Goal: Task Accomplishment & Management: Manage account settings

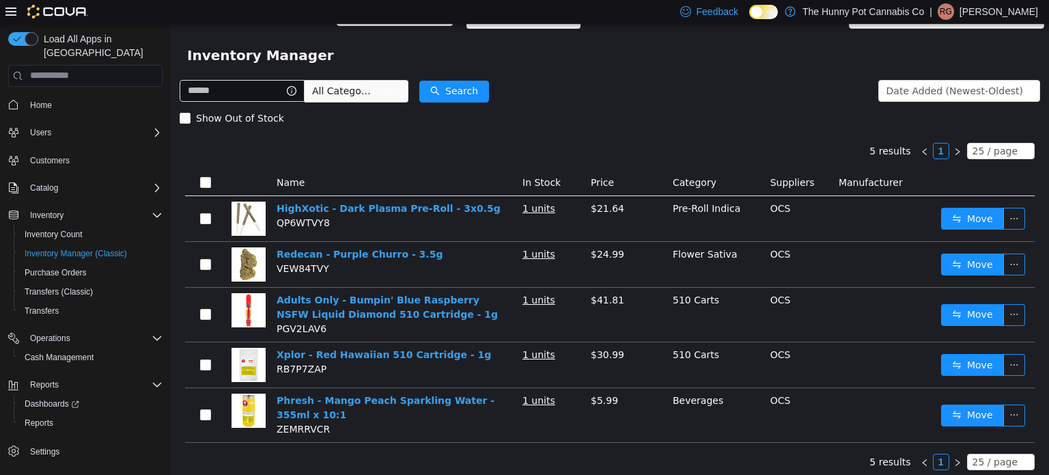
scroll to position [27, 0]
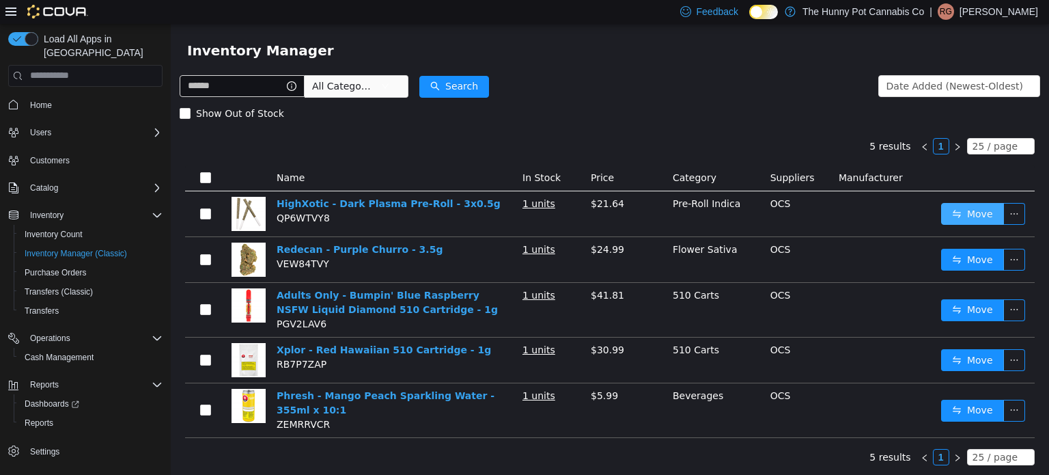
click at [965, 218] on button "Move" at bounding box center [973, 213] width 63 height 22
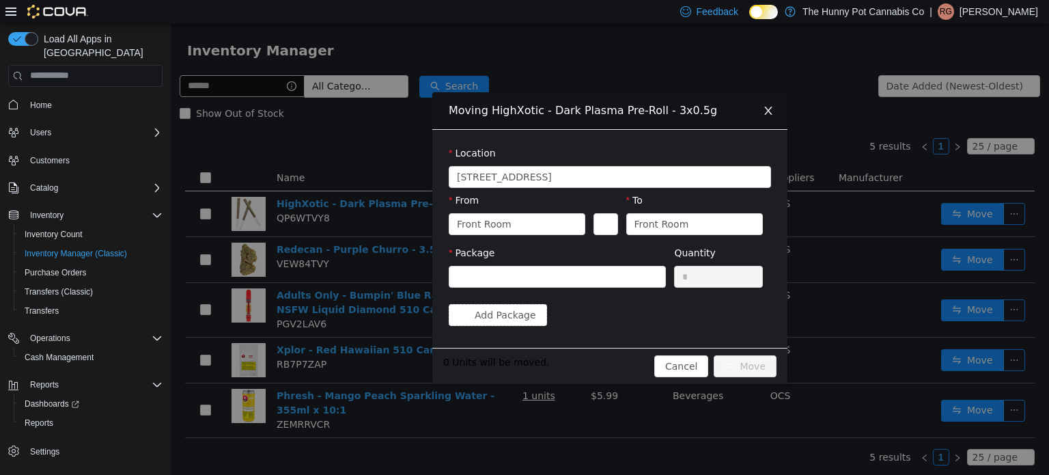
click at [355, 164] on div "Moving HighXotic - Dark Plasma Pre-Roll - 3x0.5g Location [STREET_ADDRESS] From…" at bounding box center [610, 248] width 879 height 451
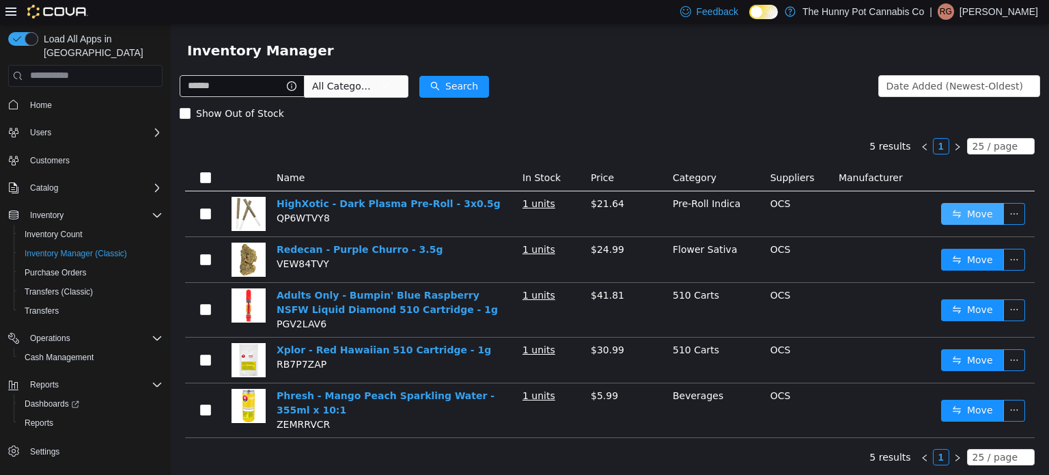
click at [972, 220] on button "Move" at bounding box center [973, 213] width 63 height 22
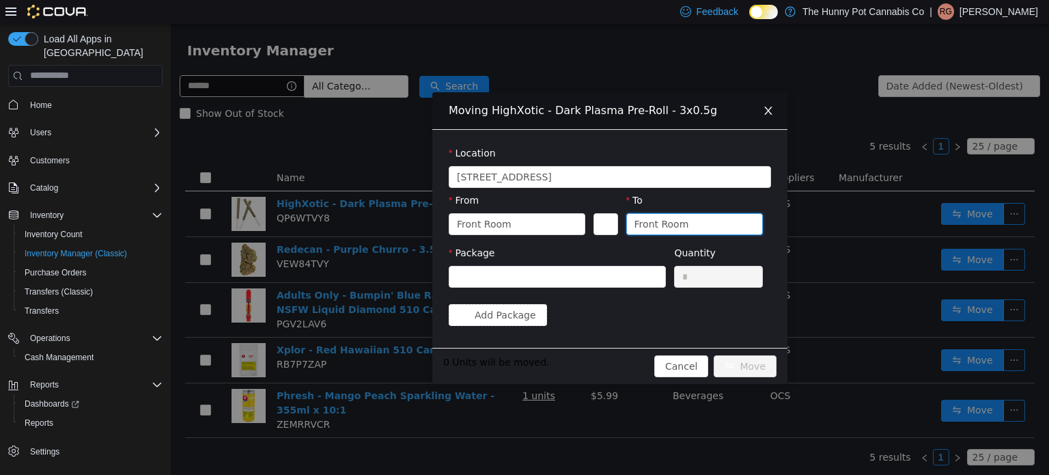
click at [673, 225] on div "Front Room" at bounding box center [662, 223] width 55 height 20
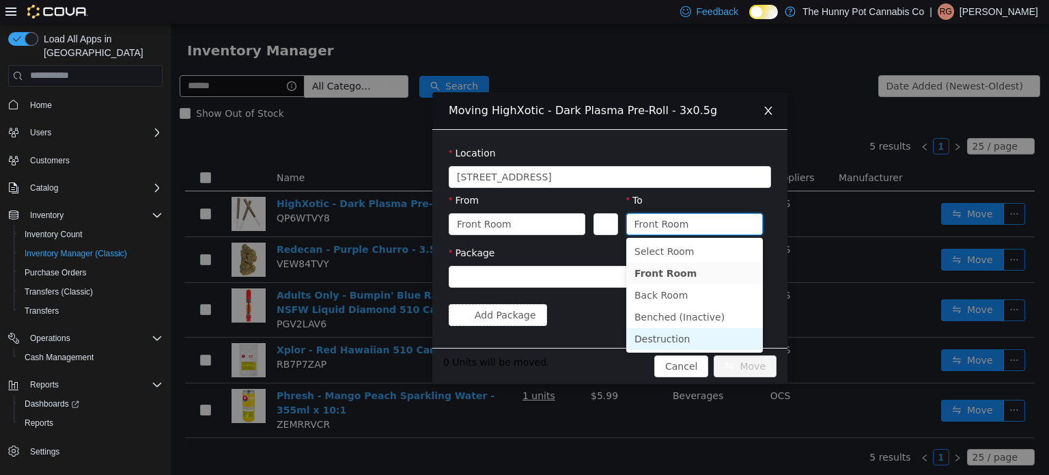
click at [675, 338] on li "Destruction" at bounding box center [695, 338] width 137 height 22
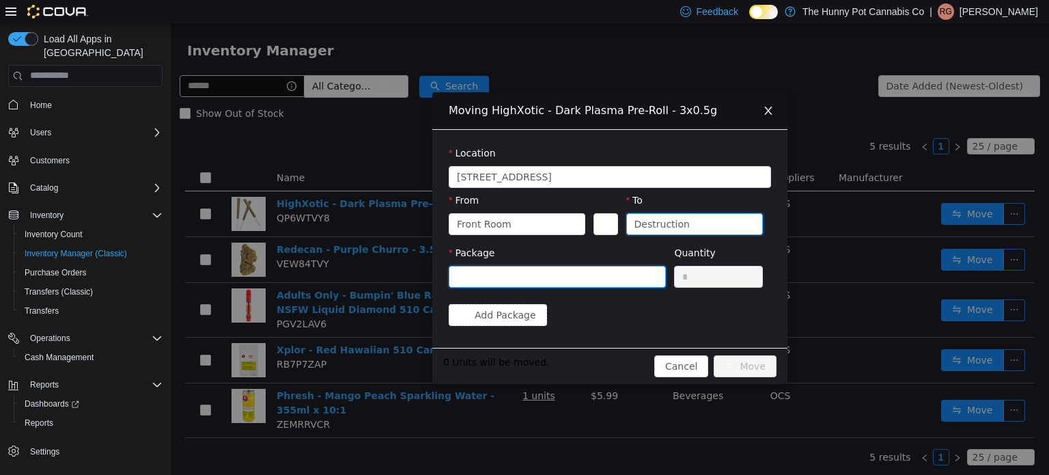
click at [593, 275] on div at bounding box center [553, 276] width 192 height 20
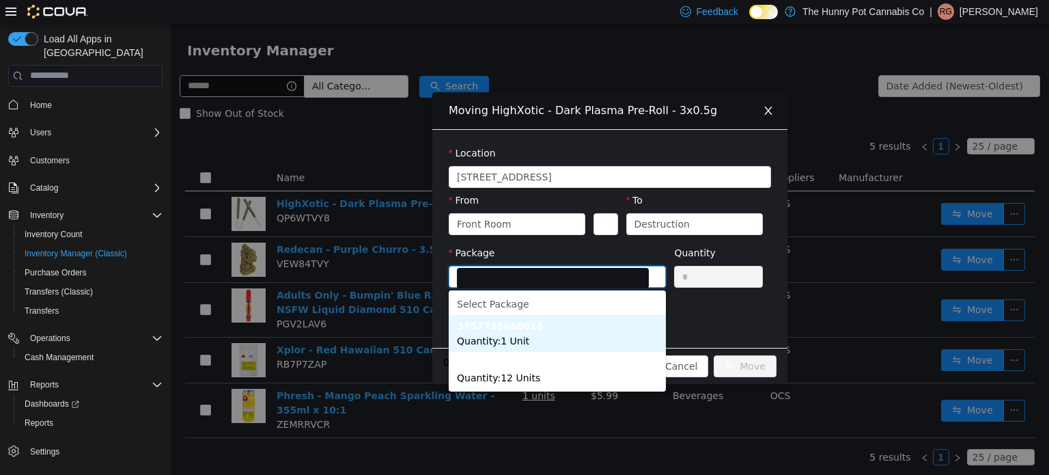
click at [517, 333] on li "3757735660616 Quantity : 1 Unit" at bounding box center [557, 332] width 217 height 37
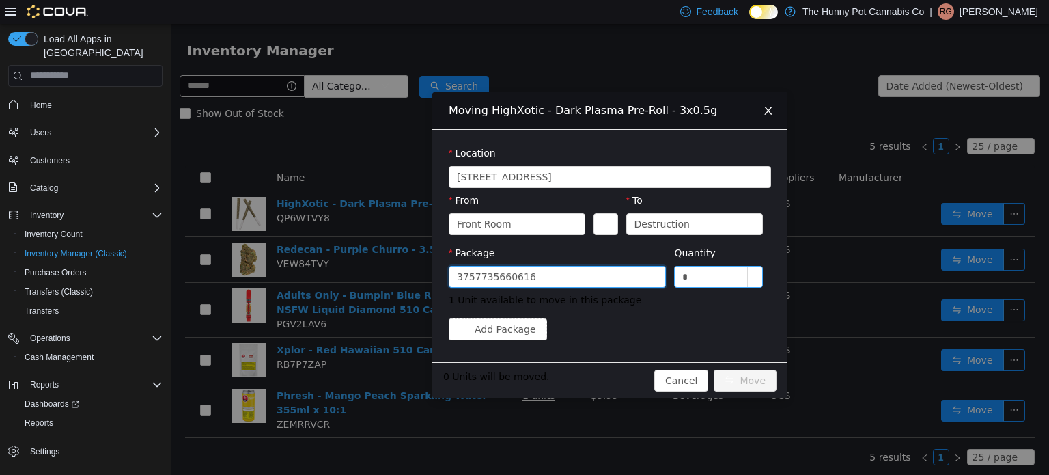
click at [709, 274] on input "*" at bounding box center [718, 276] width 87 height 20
click at [551, 218] on div "Front Room" at bounding box center [512, 223] width 111 height 20
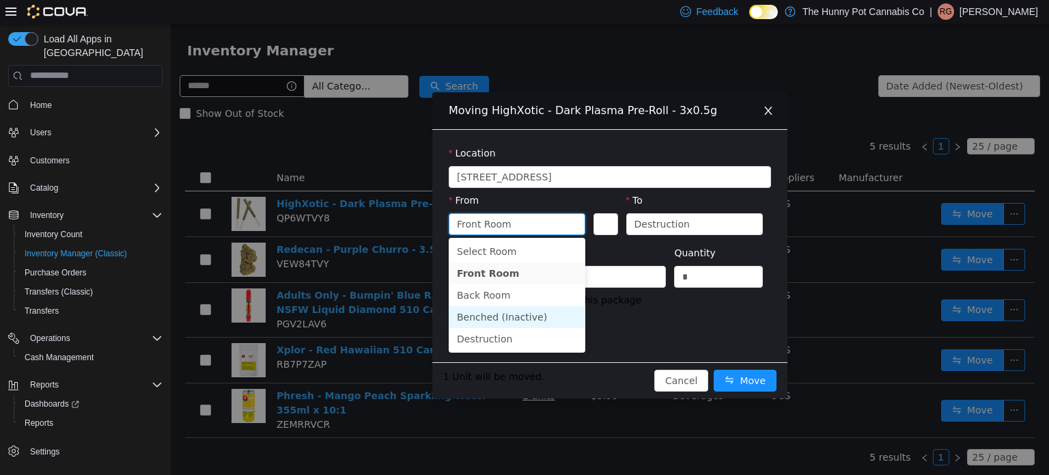
click at [499, 313] on li "Benched (Inactive)" at bounding box center [517, 316] width 137 height 22
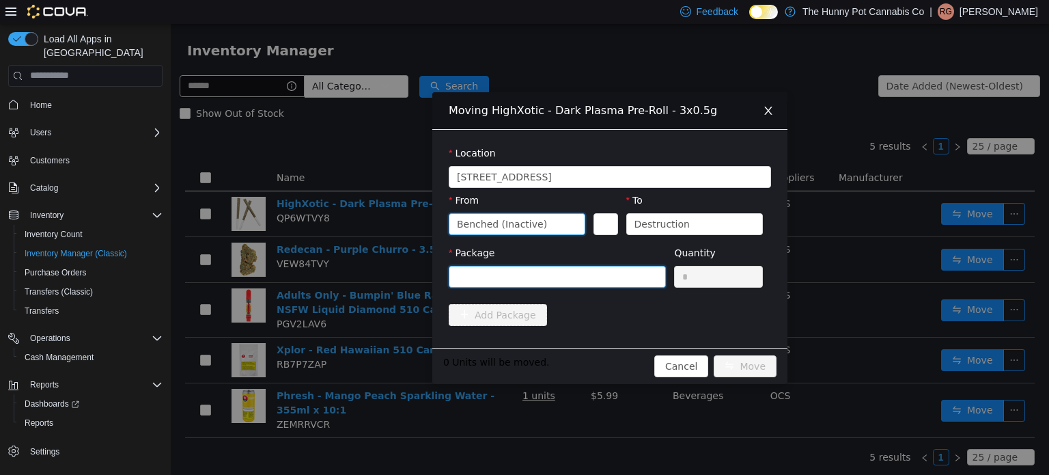
click at [630, 271] on div at bounding box center [553, 276] width 192 height 20
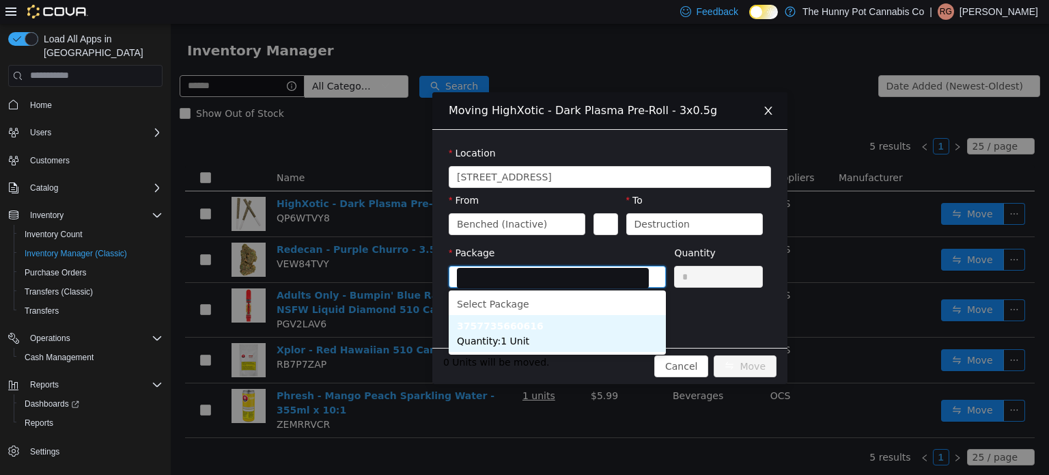
click at [515, 345] on li "3757735660616 Quantity : 1 Unit" at bounding box center [557, 332] width 217 height 37
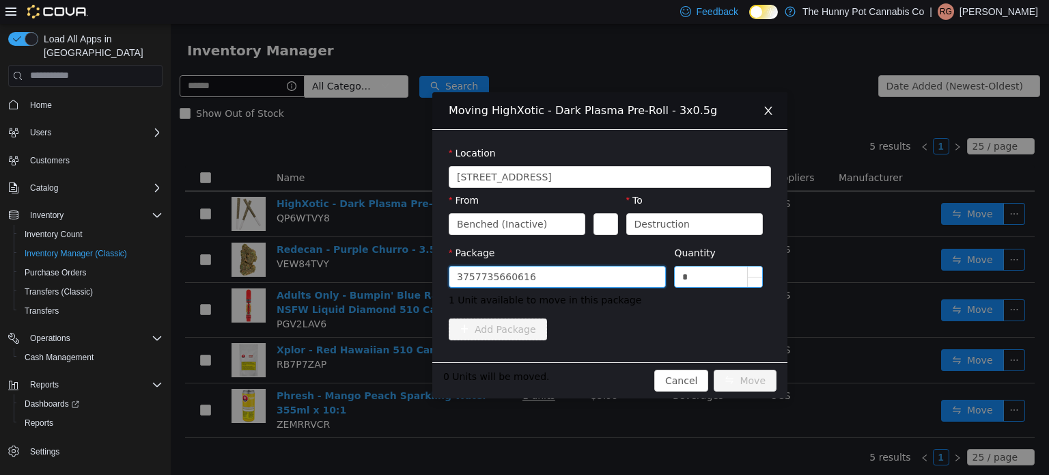
click at [706, 281] on input "*" at bounding box center [718, 276] width 87 height 20
type input "*"
click at [739, 377] on button "Move" at bounding box center [745, 380] width 63 height 22
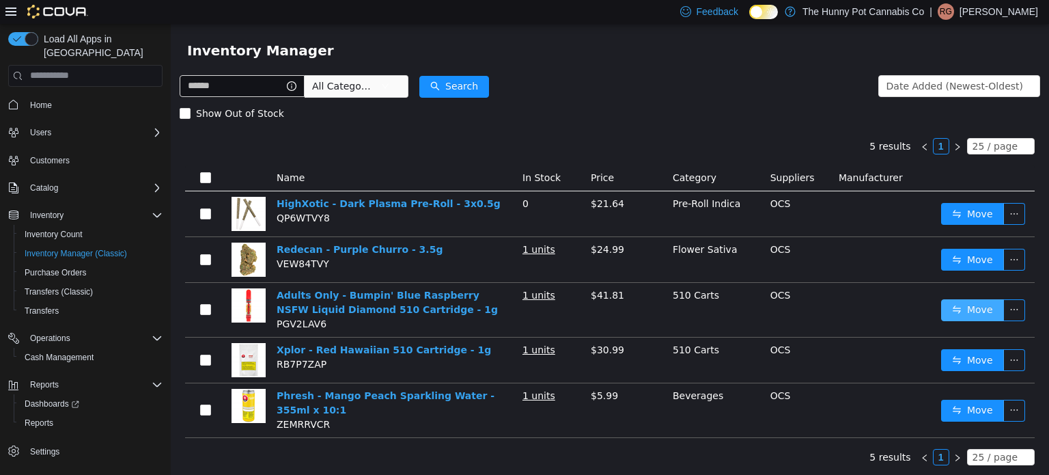
click at [973, 307] on button "Move" at bounding box center [973, 310] width 63 height 22
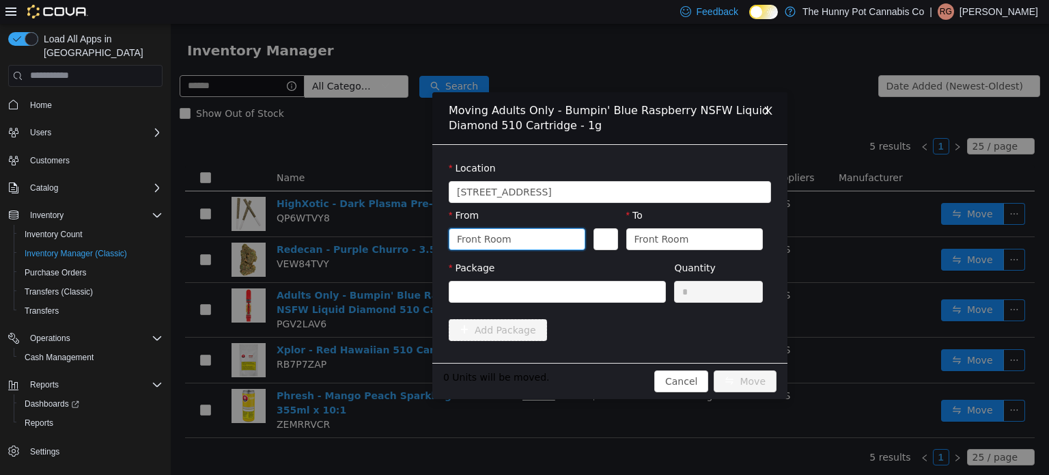
click at [540, 241] on div "Front Room" at bounding box center [512, 238] width 111 height 20
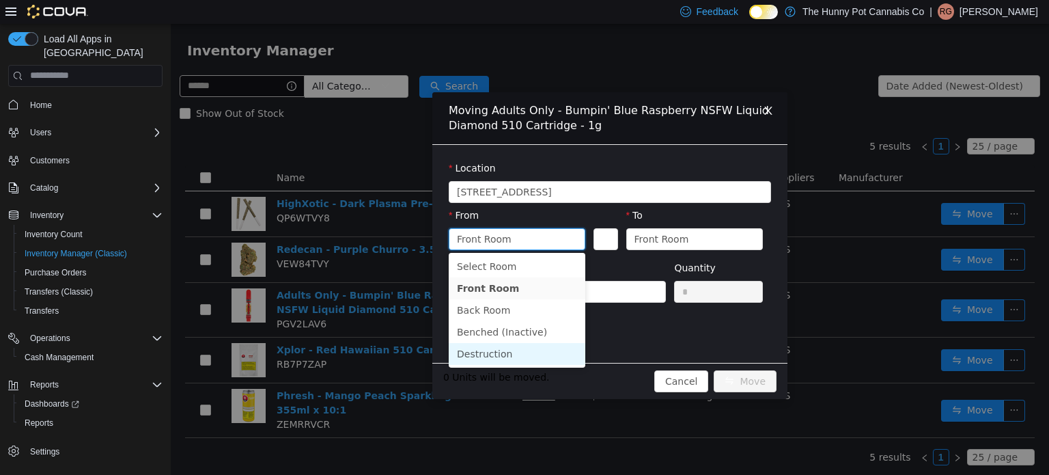
click at [493, 355] on li "Destruction" at bounding box center [517, 353] width 137 height 22
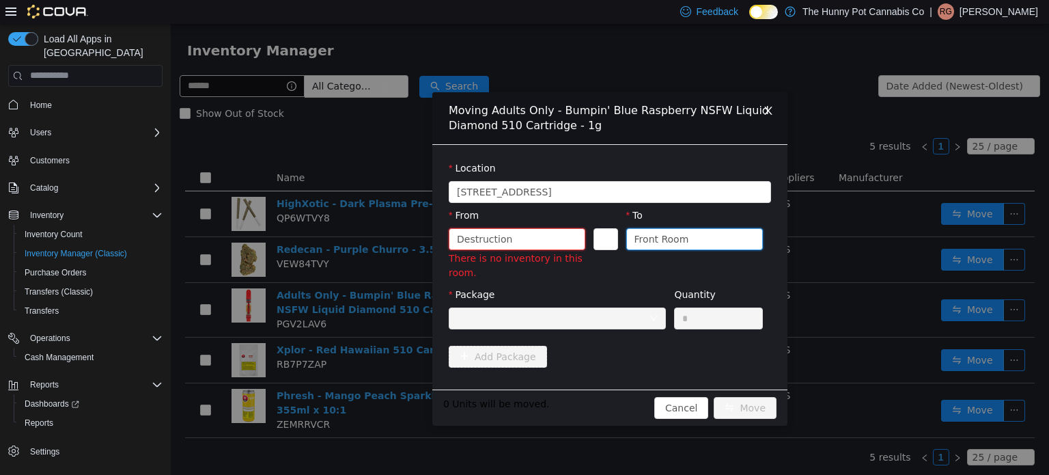
click at [688, 236] on div "Front Room" at bounding box center [690, 238] width 111 height 20
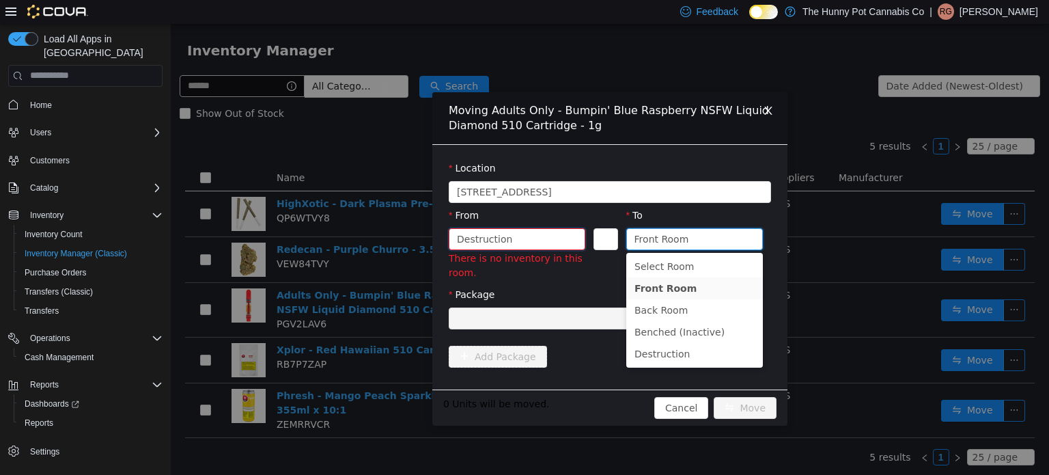
click at [527, 232] on div "Destruction" at bounding box center [512, 238] width 111 height 20
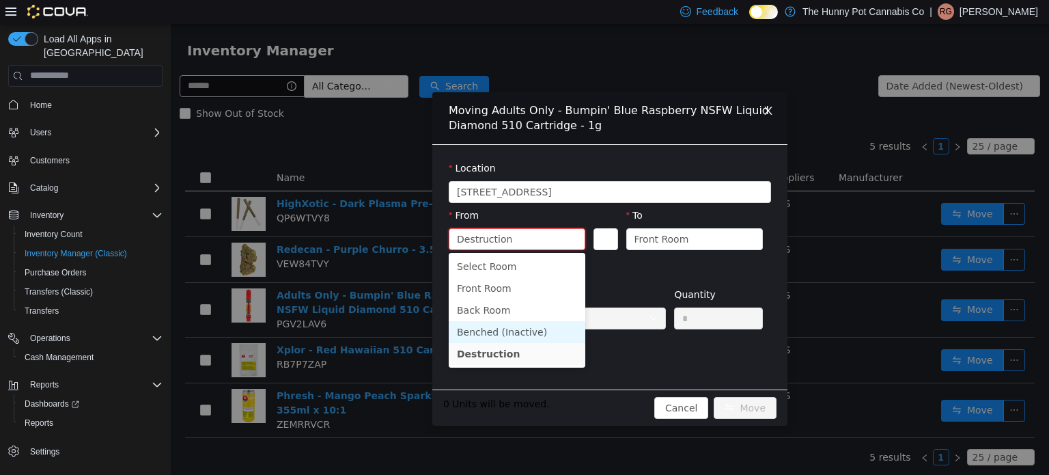
click at [512, 328] on li "Benched (Inactive)" at bounding box center [517, 331] width 137 height 22
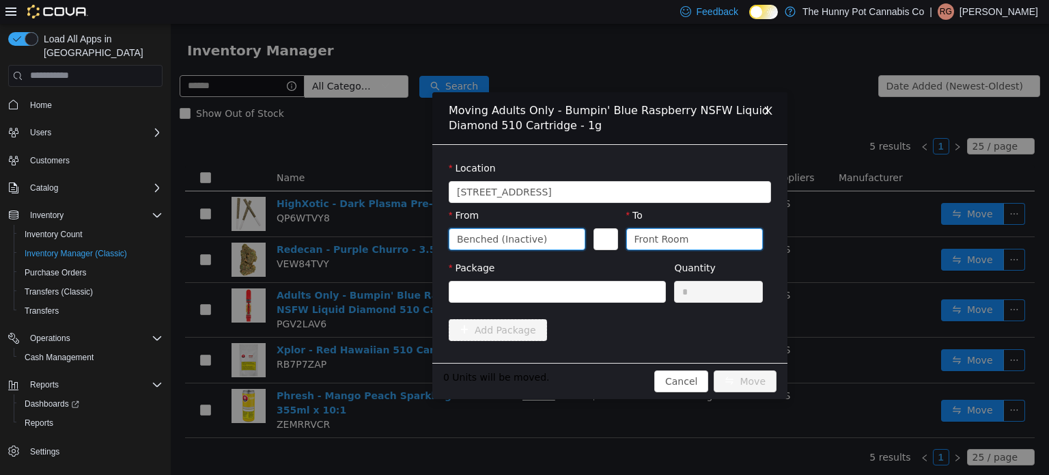
click at [713, 238] on div "Front Room" at bounding box center [690, 238] width 111 height 20
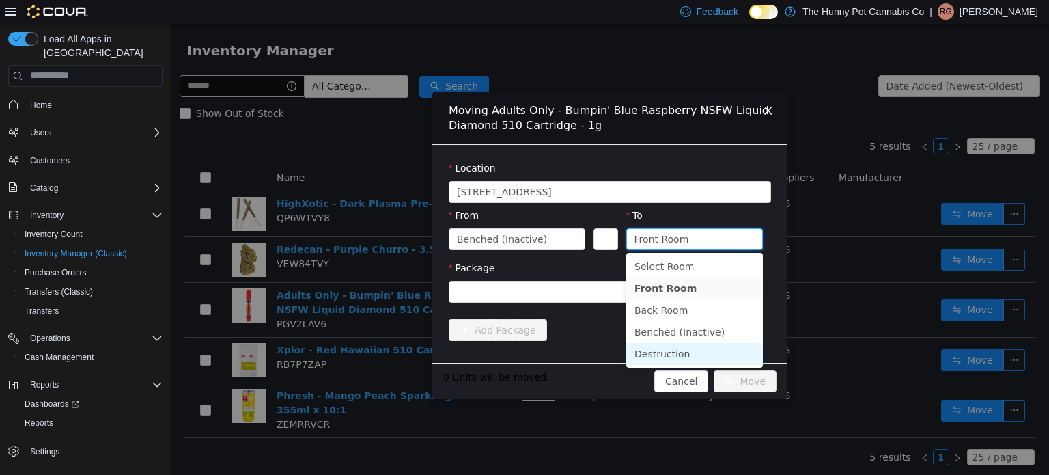
click at [672, 355] on li "Destruction" at bounding box center [695, 353] width 137 height 22
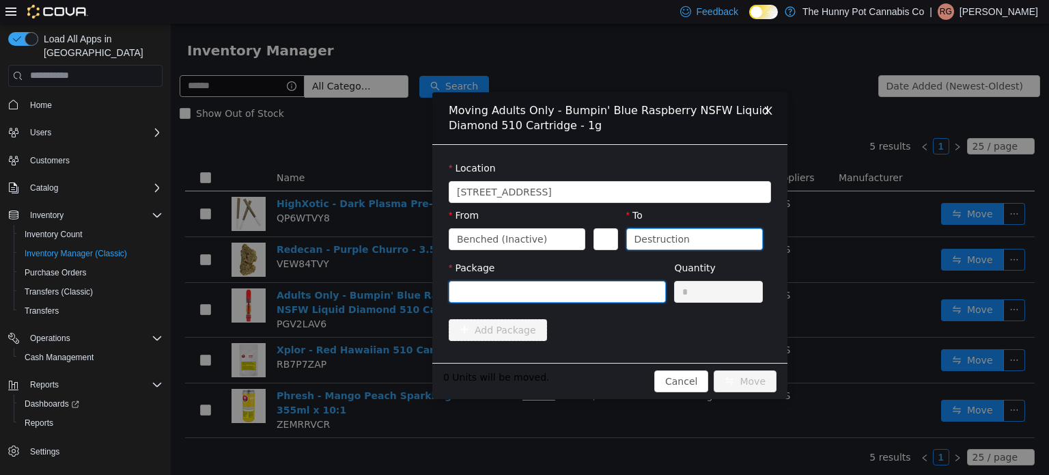
click at [606, 281] on div at bounding box center [553, 291] width 192 height 20
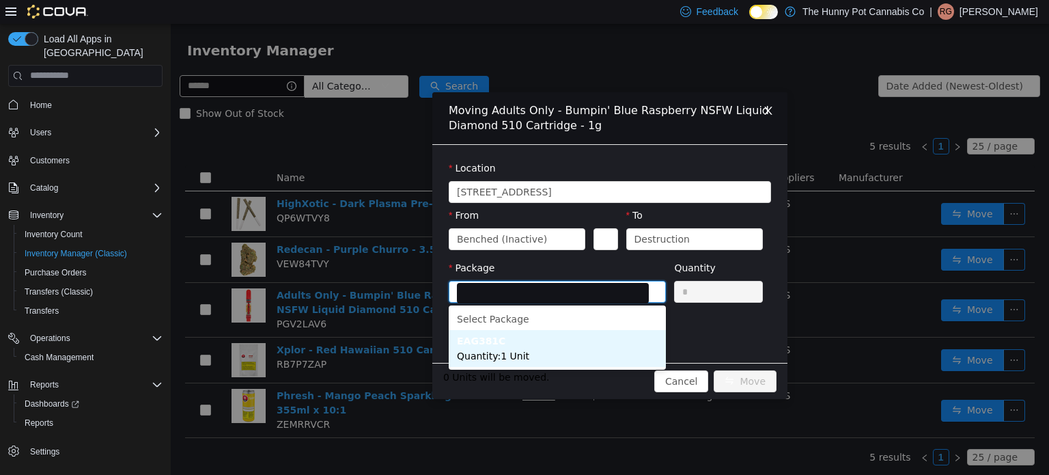
click at [473, 359] on span "Quantity : 1 Unit" at bounding box center [493, 355] width 72 height 11
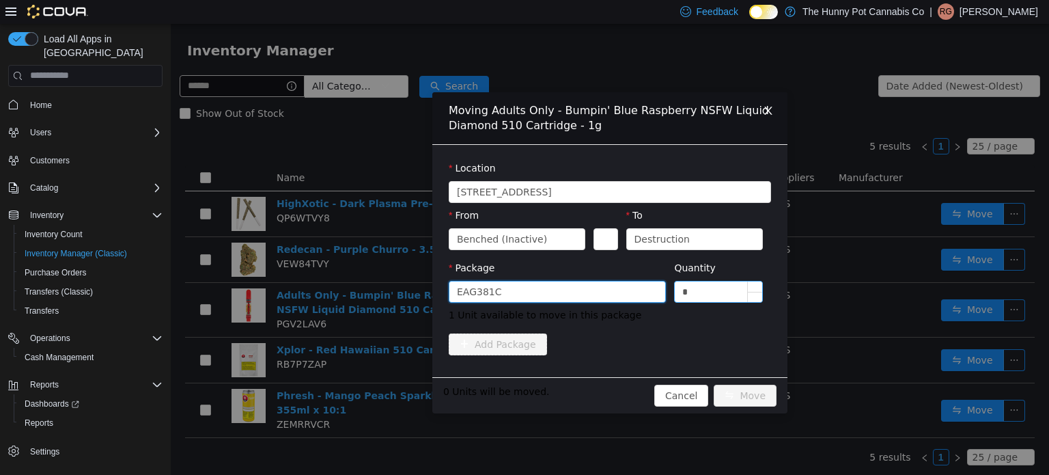
click at [713, 298] on input "*" at bounding box center [718, 291] width 87 height 20
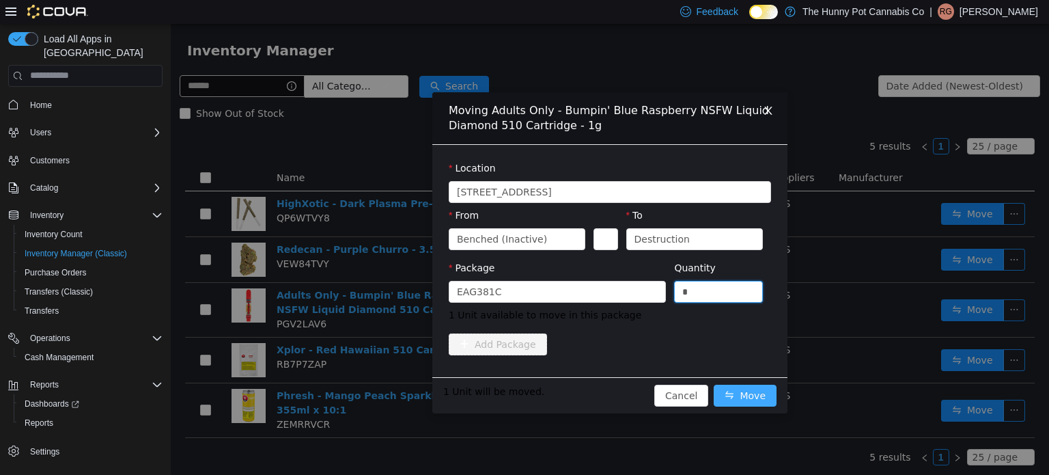
type input "*"
click at [754, 397] on button "Move" at bounding box center [745, 395] width 63 height 22
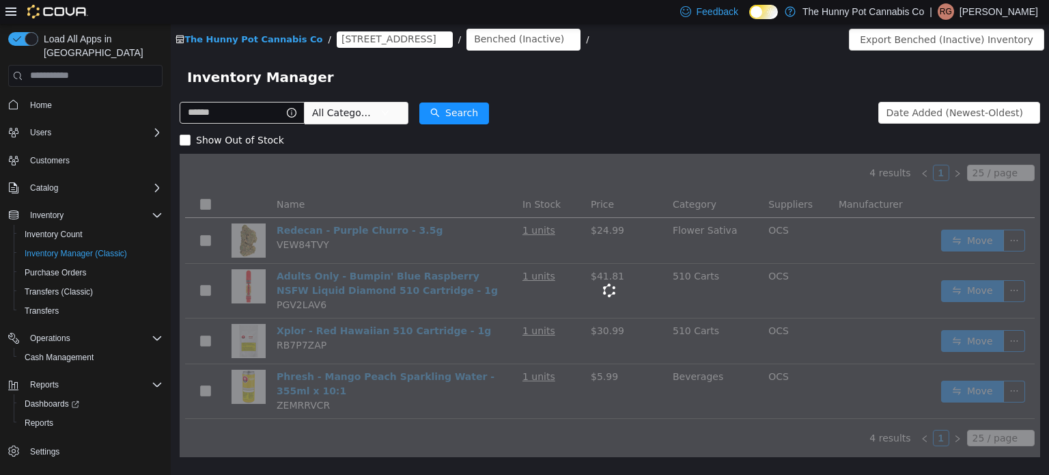
scroll to position [0, 0]
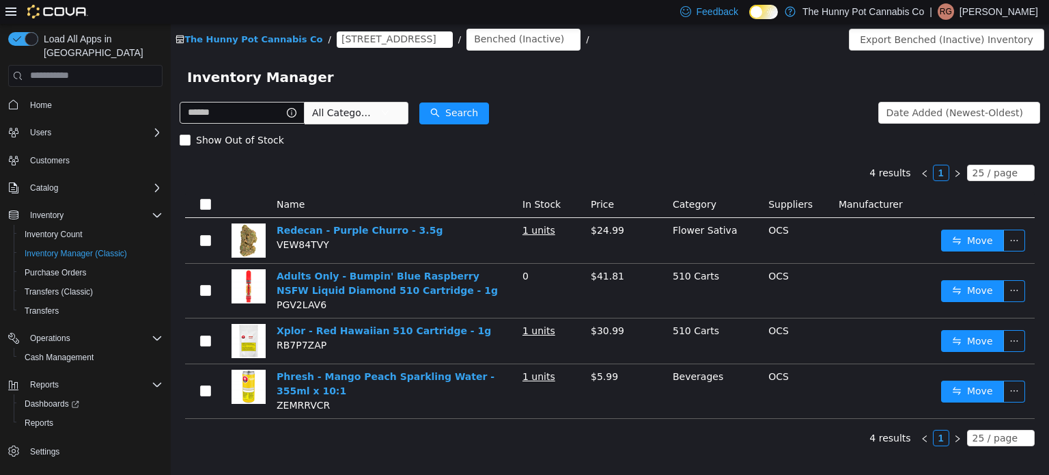
click at [553, 165] on div "4 results 1 25 / page Name In Stock Price Category Suppliers Manufacturer Redec…" at bounding box center [610, 285] width 861 height 265
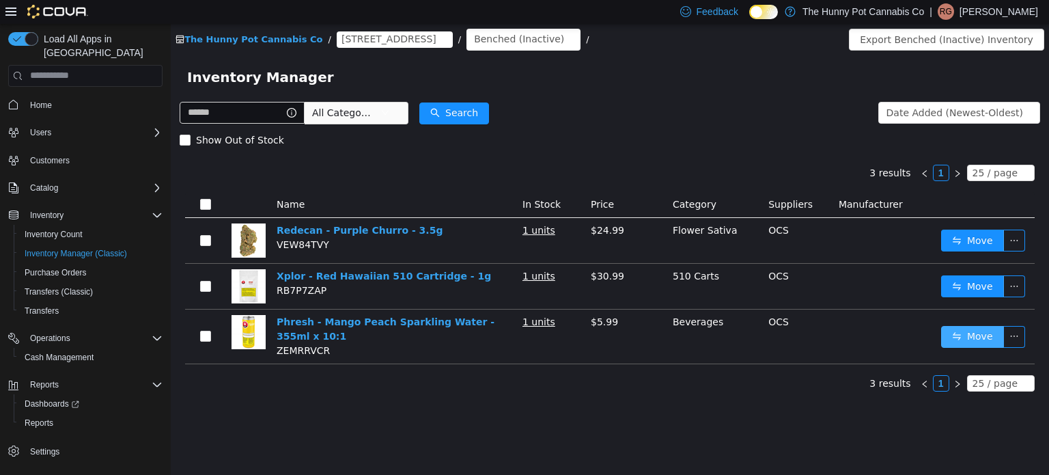
click at [984, 340] on button "Move" at bounding box center [973, 336] width 63 height 22
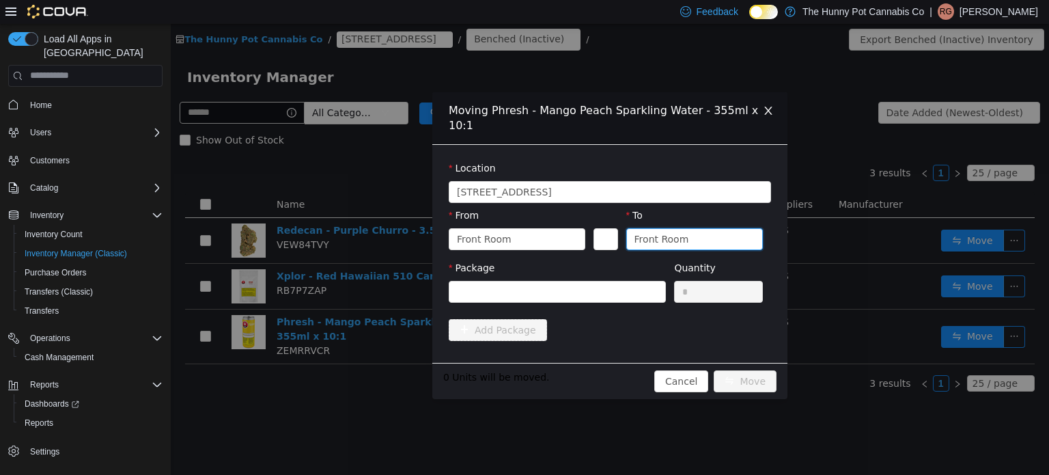
click at [685, 228] on div "Front Room" at bounding box center [690, 238] width 111 height 20
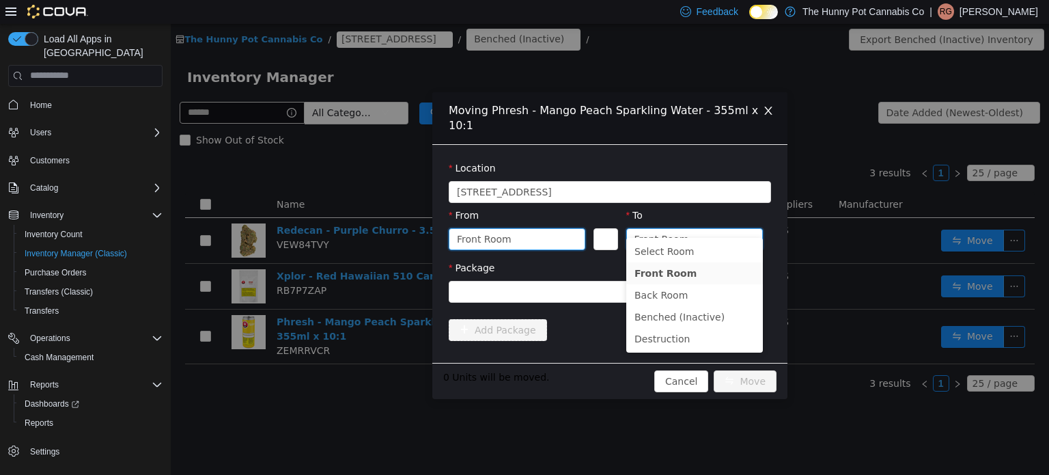
click at [555, 228] on div "Front Room" at bounding box center [512, 238] width 111 height 20
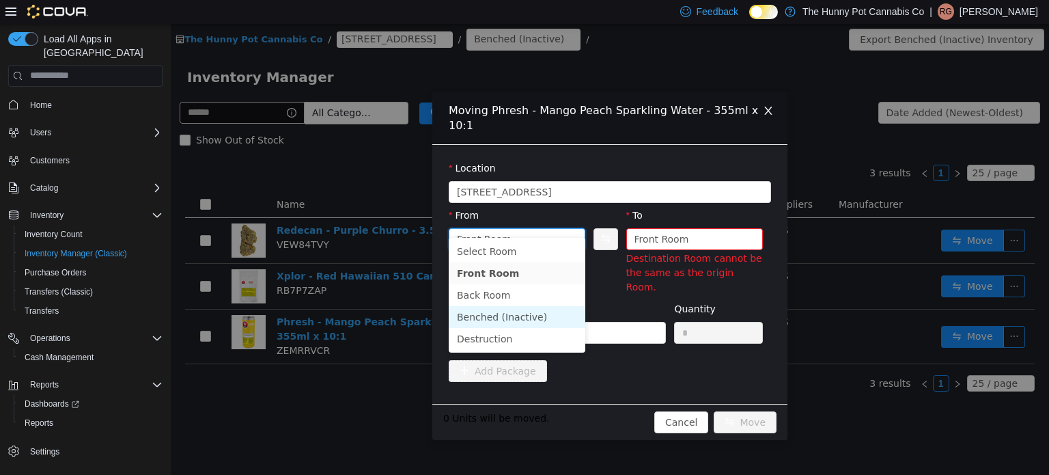
click at [531, 316] on li "Benched (Inactive)" at bounding box center [517, 316] width 137 height 22
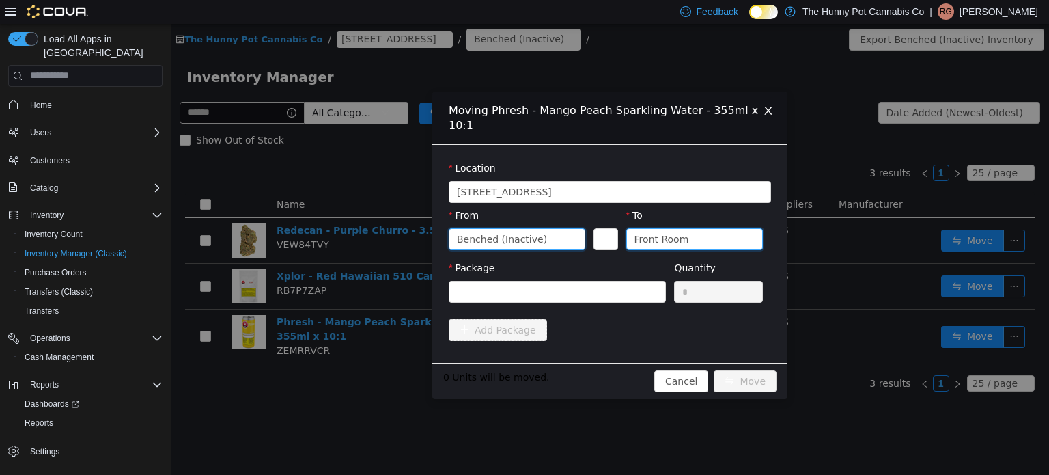
click at [668, 228] on div "Front Room" at bounding box center [662, 238] width 55 height 20
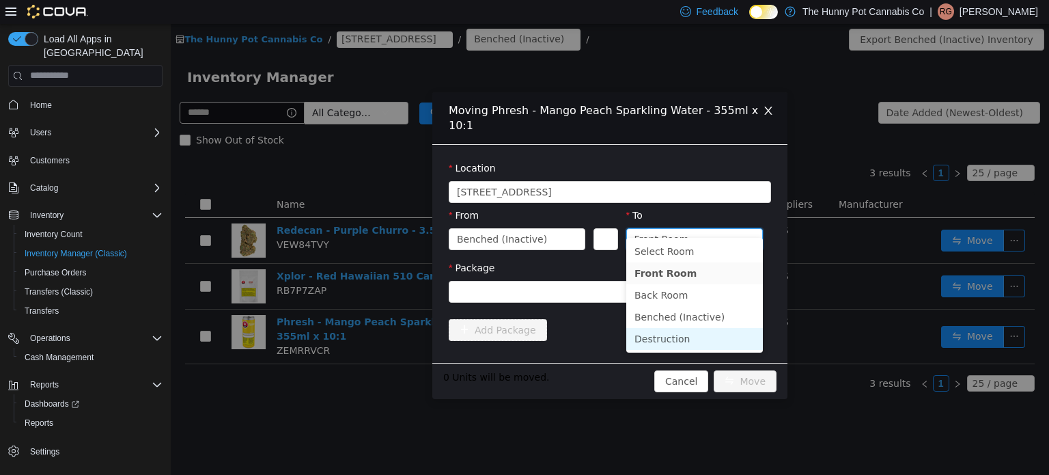
click at [662, 338] on li "Destruction" at bounding box center [695, 338] width 137 height 22
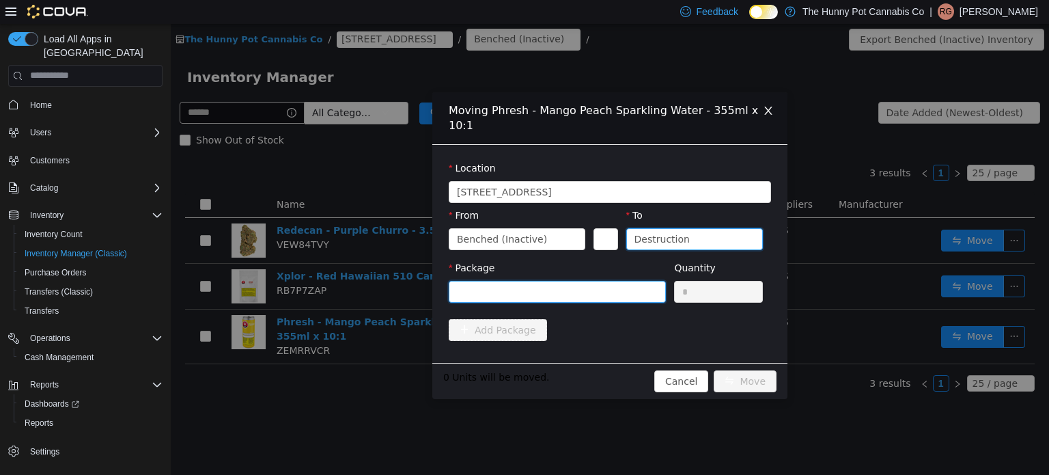
click at [579, 281] on div at bounding box center [553, 291] width 192 height 20
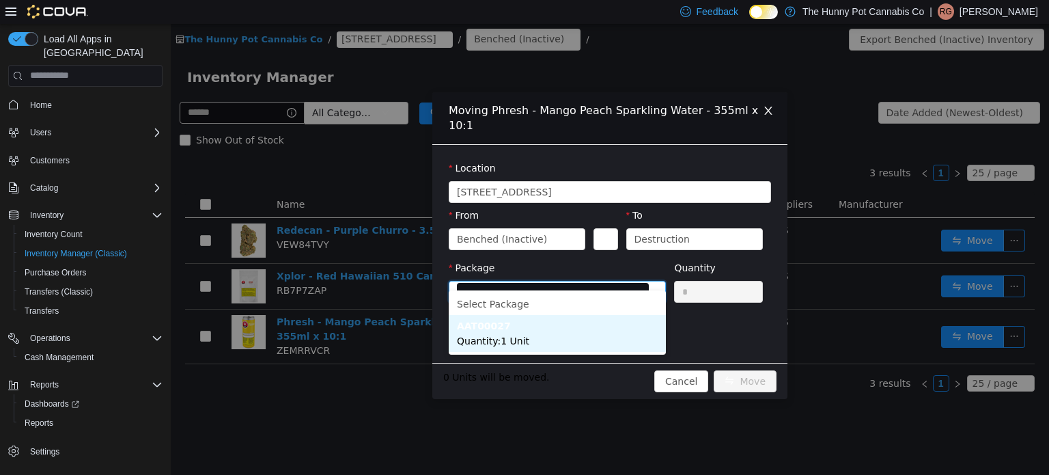
click at [535, 333] on li "AAT00027 Quantity : 1 Unit" at bounding box center [557, 332] width 217 height 37
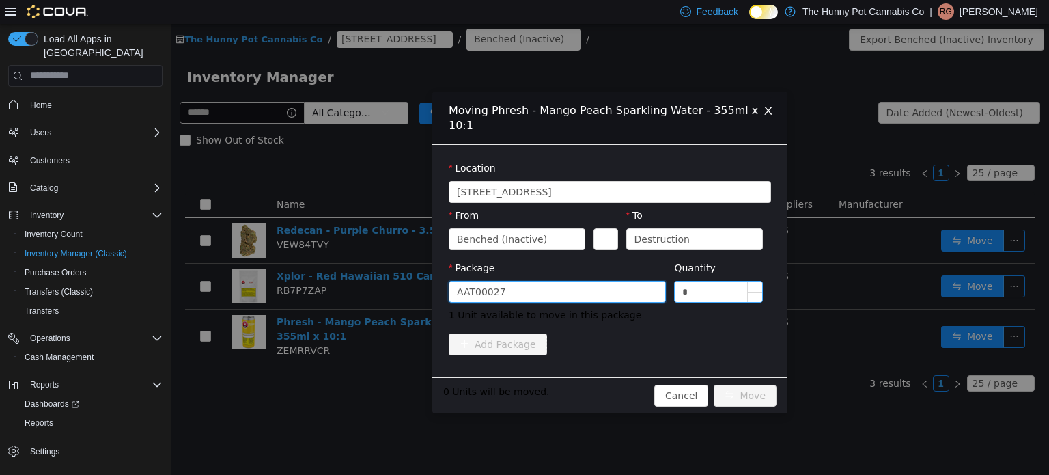
click at [713, 281] on input "*" at bounding box center [718, 291] width 87 height 20
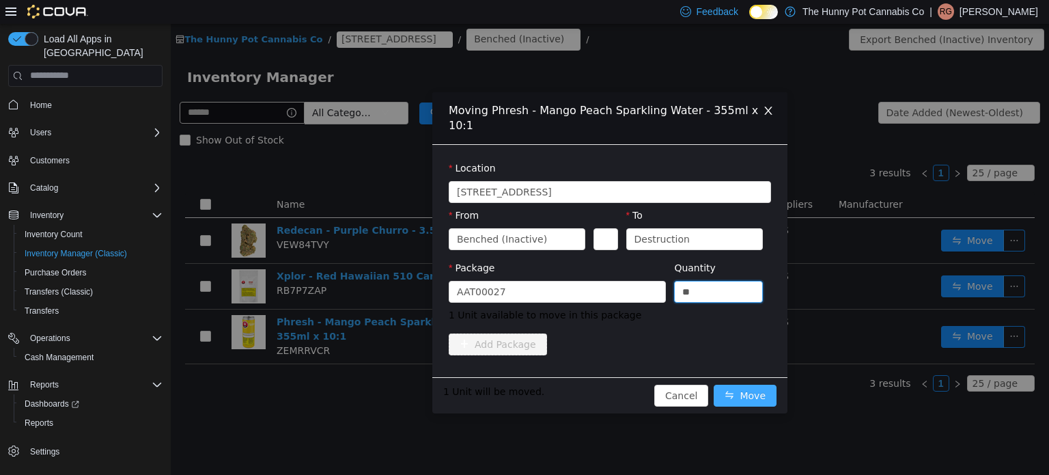
click at [754, 384] on button "Move" at bounding box center [745, 395] width 63 height 22
type input "*"
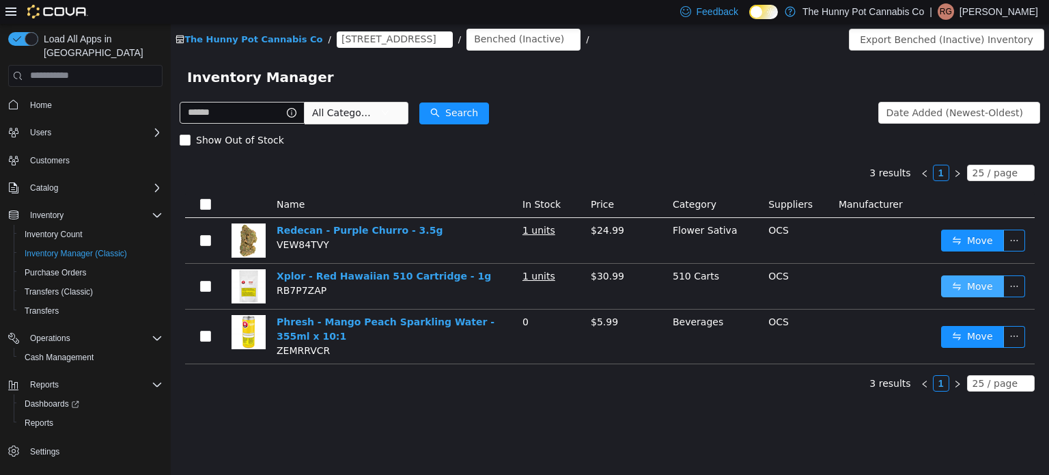
click at [991, 284] on button "Move" at bounding box center [973, 286] width 63 height 22
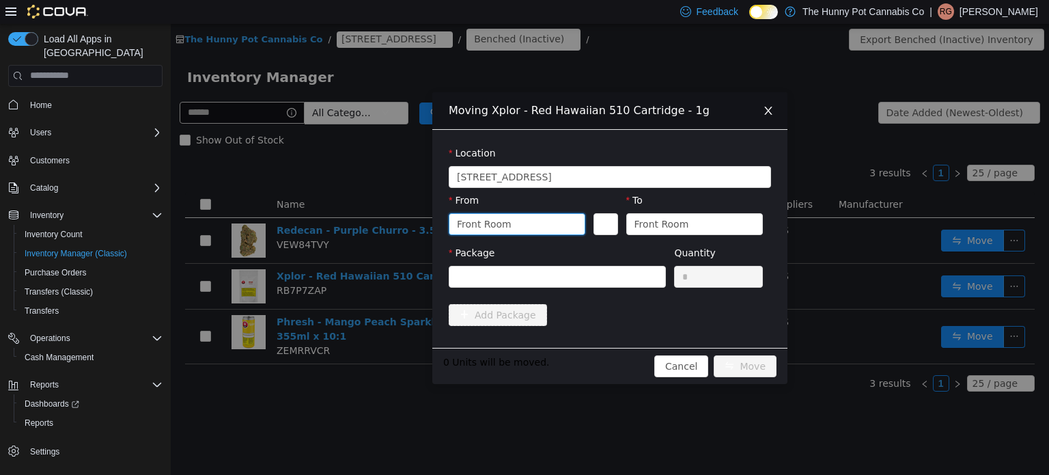
click at [555, 230] on div "Front Room" at bounding box center [512, 223] width 111 height 20
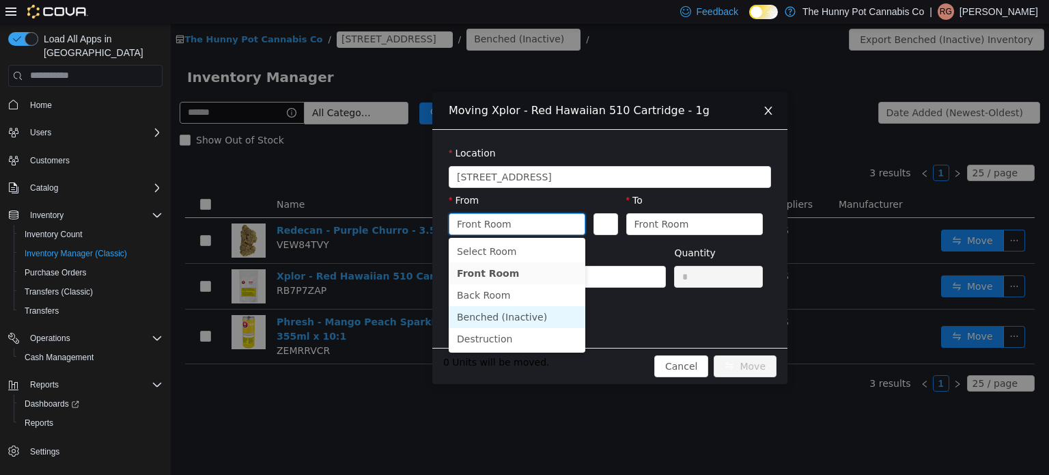
click at [487, 321] on li "Benched (Inactive)" at bounding box center [517, 316] width 137 height 22
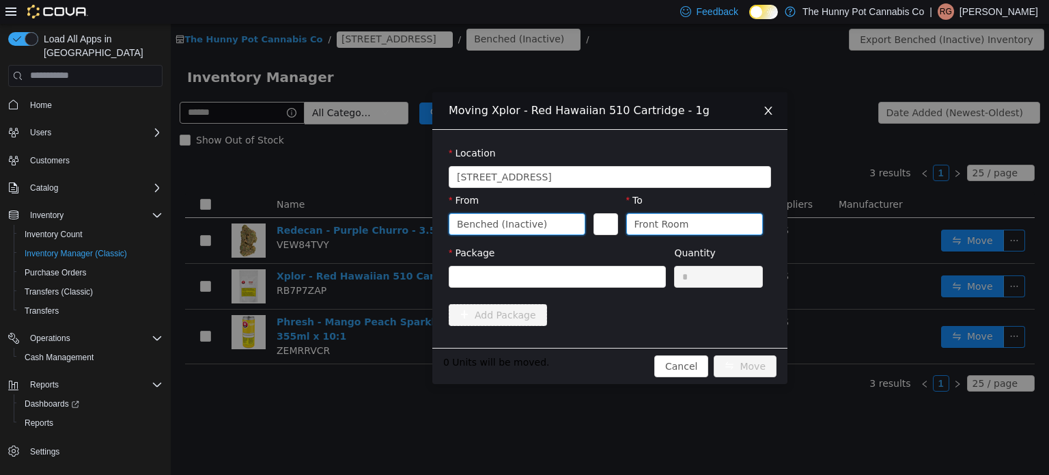
click at [719, 226] on div "Front Room" at bounding box center [690, 223] width 111 height 20
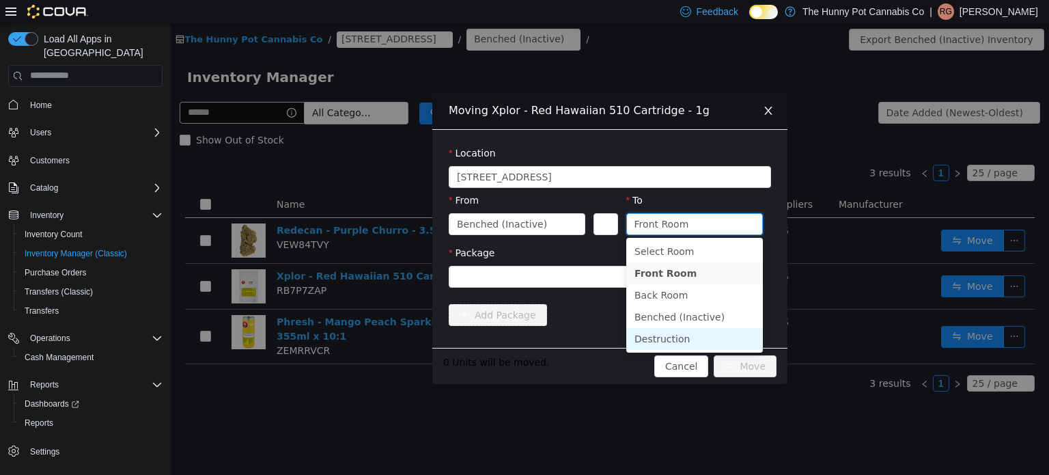
click at [672, 331] on li "Destruction" at bounding box center [695, 338] width 137 height 22
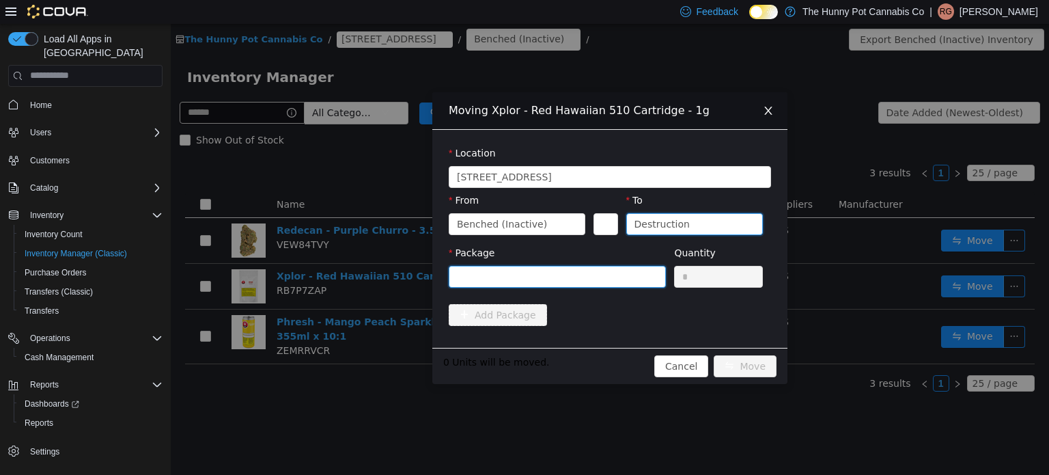
click at [609, 269] on div at bounding box center [553, 276] width 192 height 20
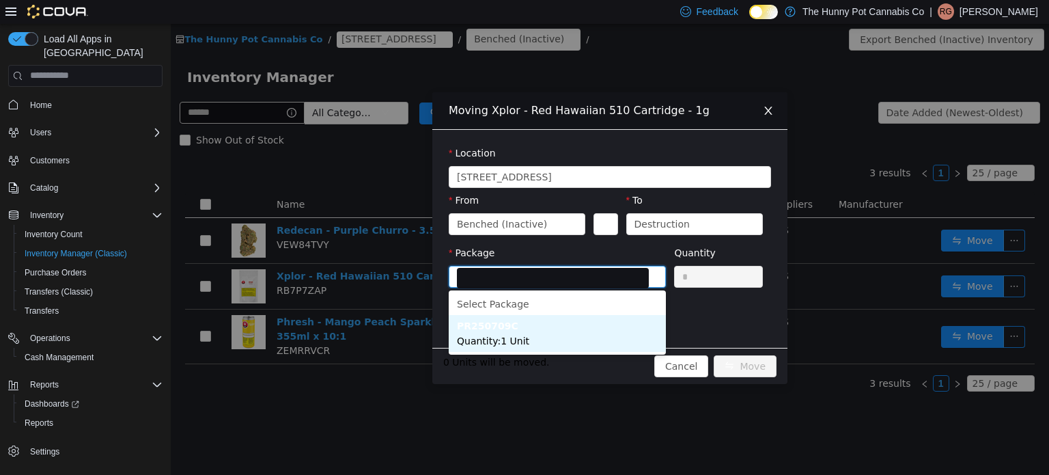
click at [547, 342] on li "PR250709C Quantity : 1 Unit" at bounding box center [557, 332] width 217 height 37
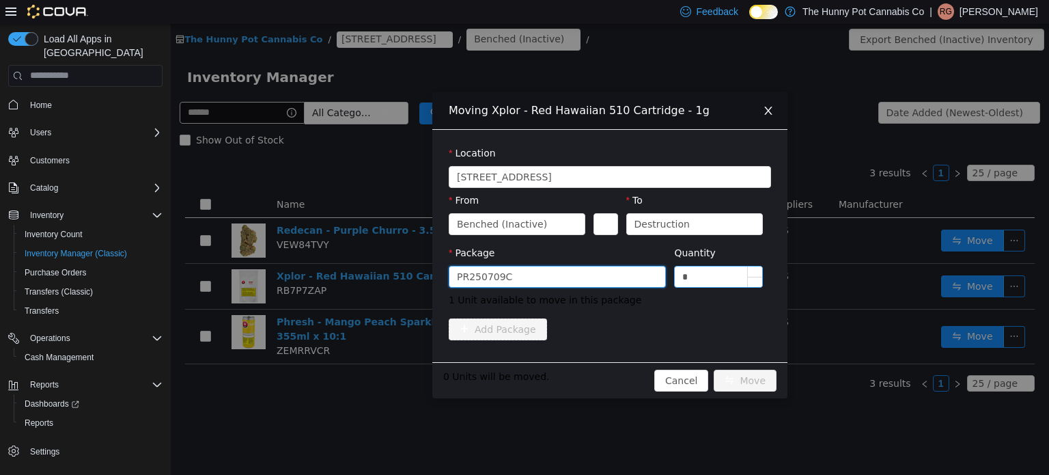
click at [711, 277] on input "*" at bounding box center [718, 276] width 87 height 20
type input "*"
click at [747, 379] on button "Move" at bounding box center [745, 380] width 63 height 22
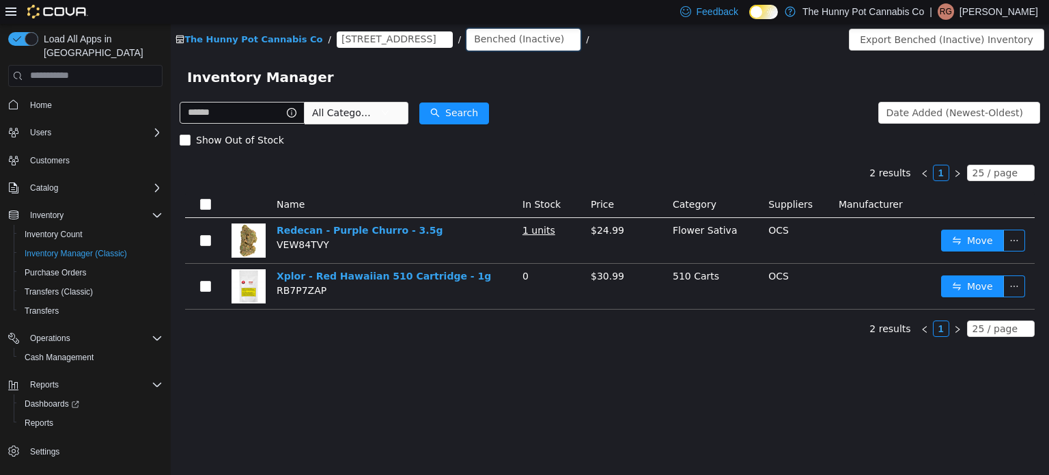
click at [474, 36] on div "Benched (Inactive)" at bounding box center [519, 38] width 90 height 20
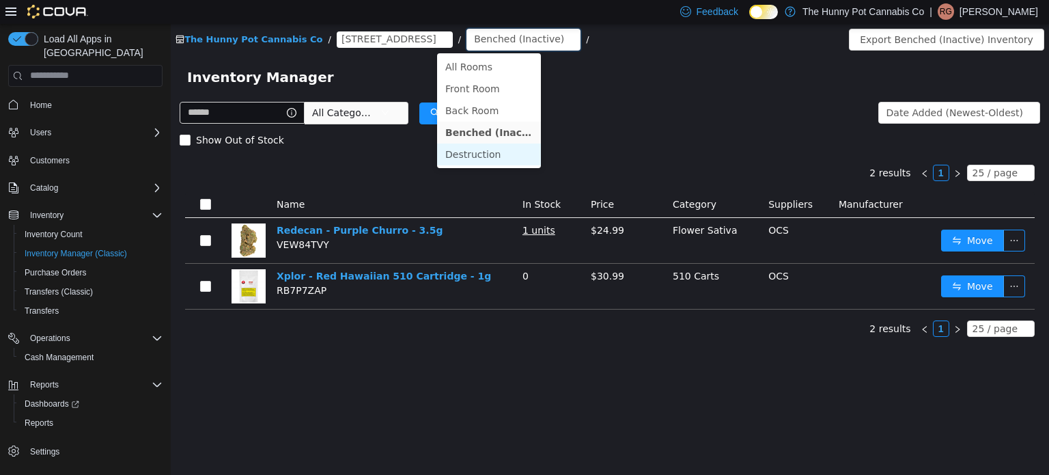
click at [477, 155] on li "Destruction" at bounding box center [489, 154] width 104 height 22
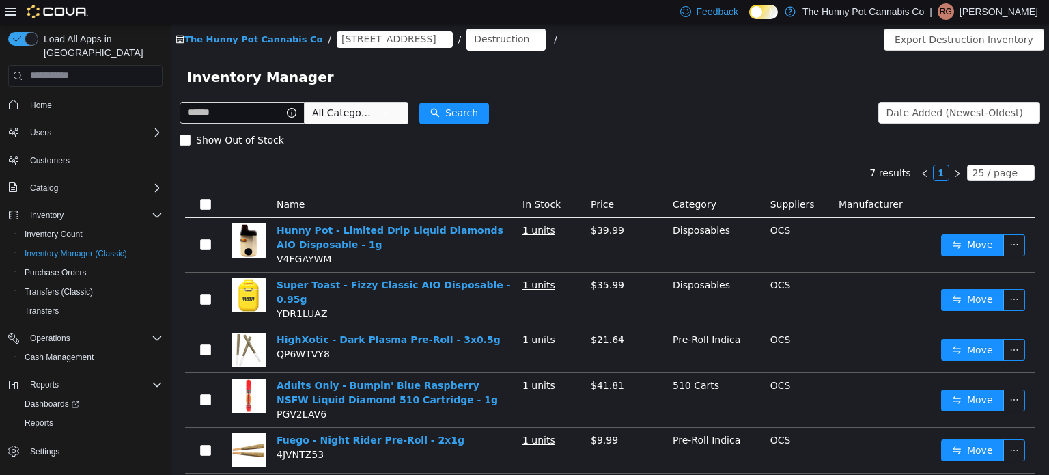
scroll to position [8, 0]
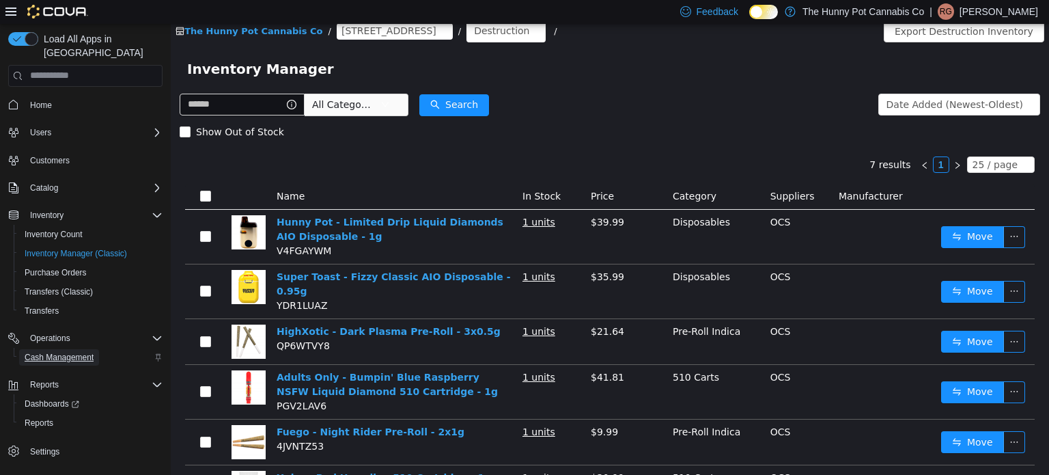
click at [56, 349] on span "Cash Management" at bounding box center [59, 357] width 69 height 16
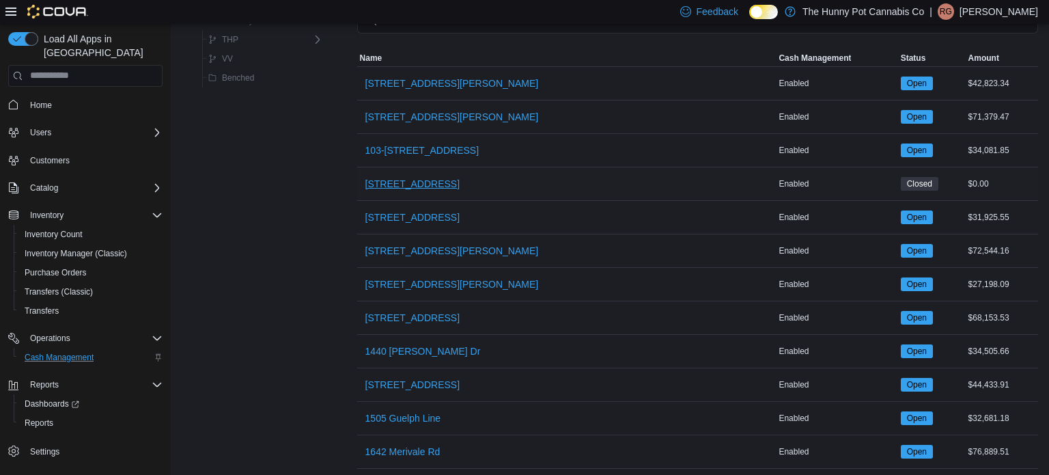
scroll to position [113, 0]
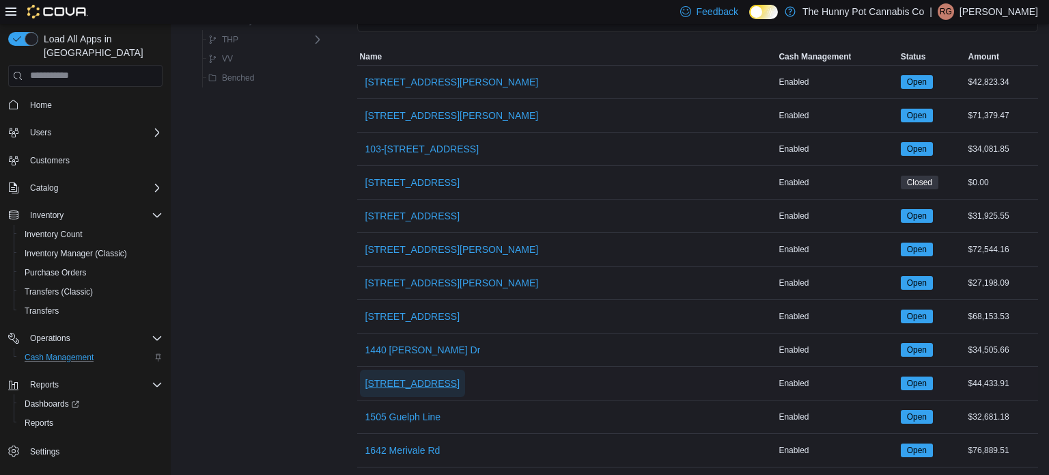
click at [399, 381] on span "[STREET_ADDRESS]" at bounding box center [413, 383] width 94 height 14
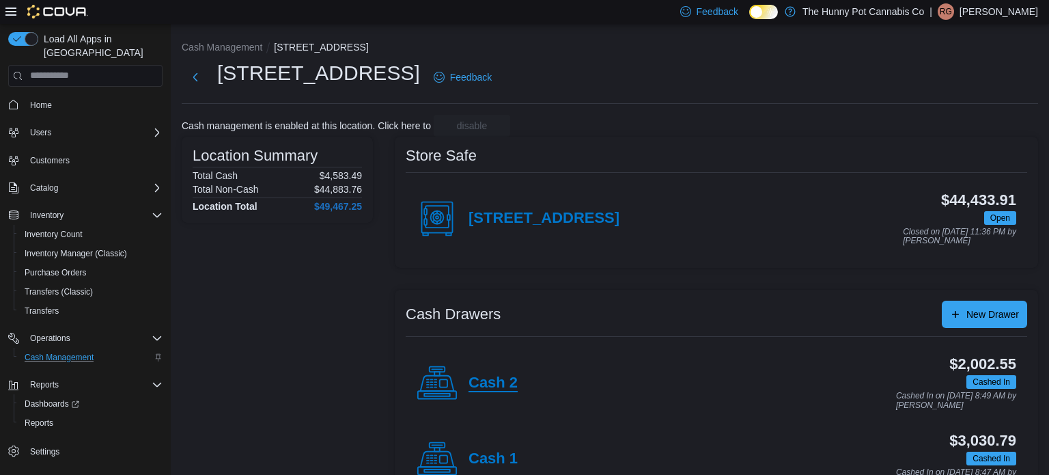
click at [506, 386] on h4 "Cash 2" at bounding box center [493, 383] width 49 height 18
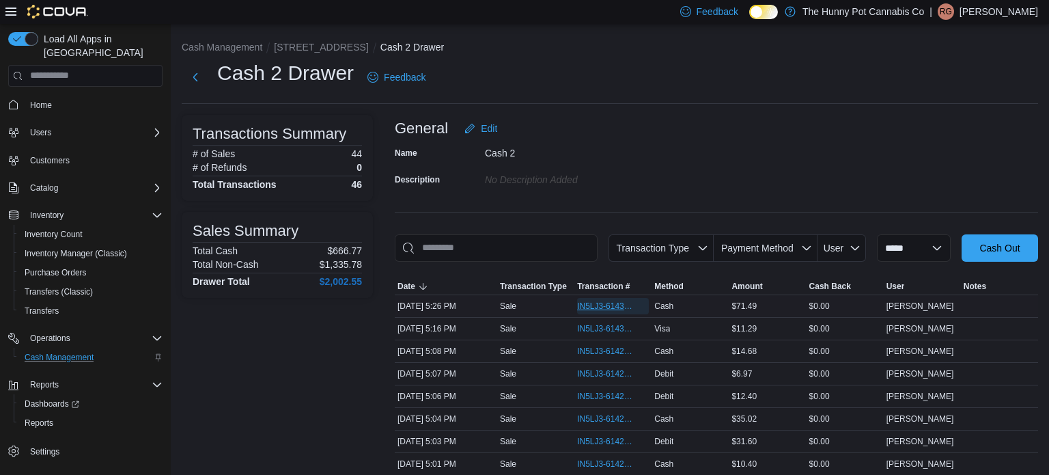
click at [624, 304] on span "IN5LJ3-6143140" at bounding box center [606, 306] width 58 height 11
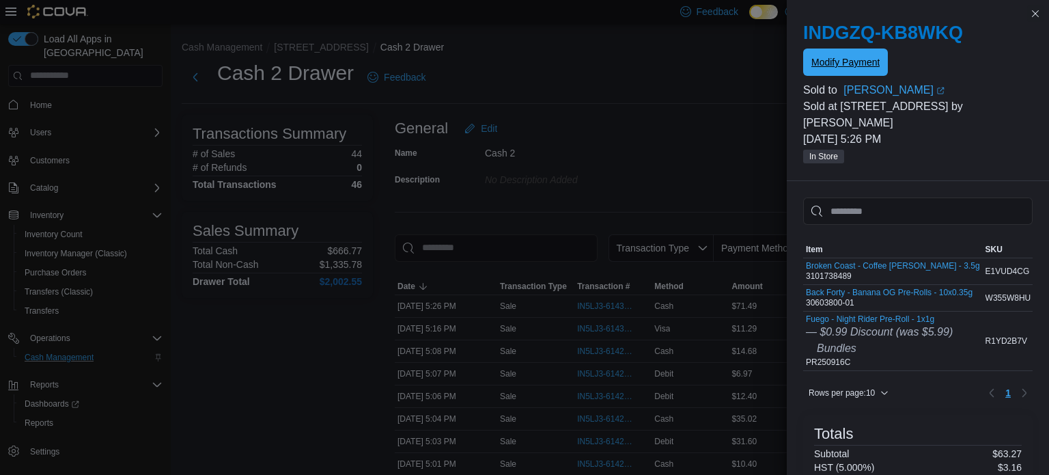
click at [829, 68] on span "Modify Payment" at bounding box center [846, 62] width 68 height 14
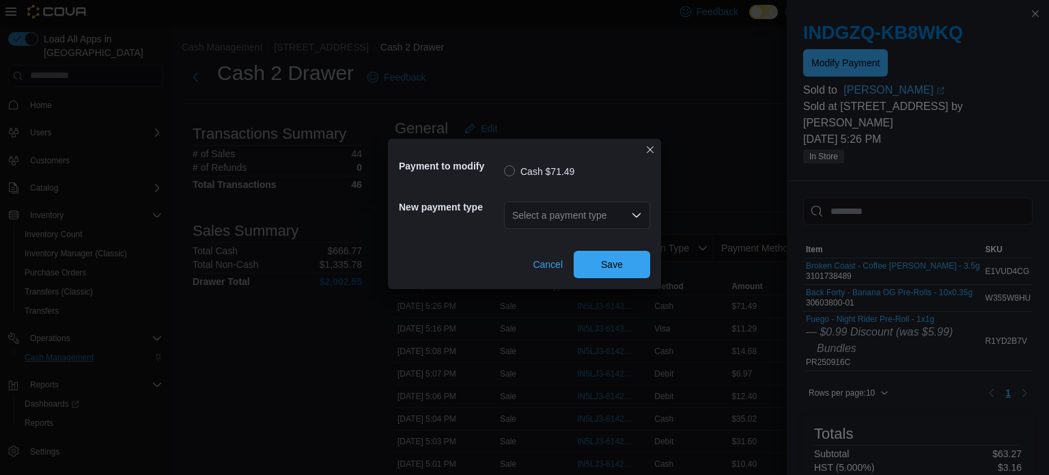
click at [635, 213] on icon "Open list of options" at bounding box center [636, 215] width 11 height 11
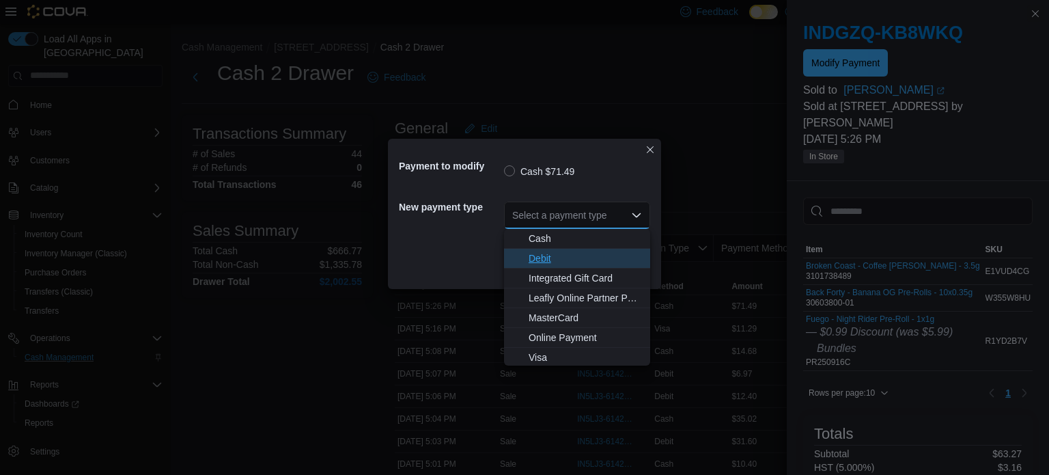
click at [557, 261] on span "Debit" at bounding box center [585, 258] width 113 height 14
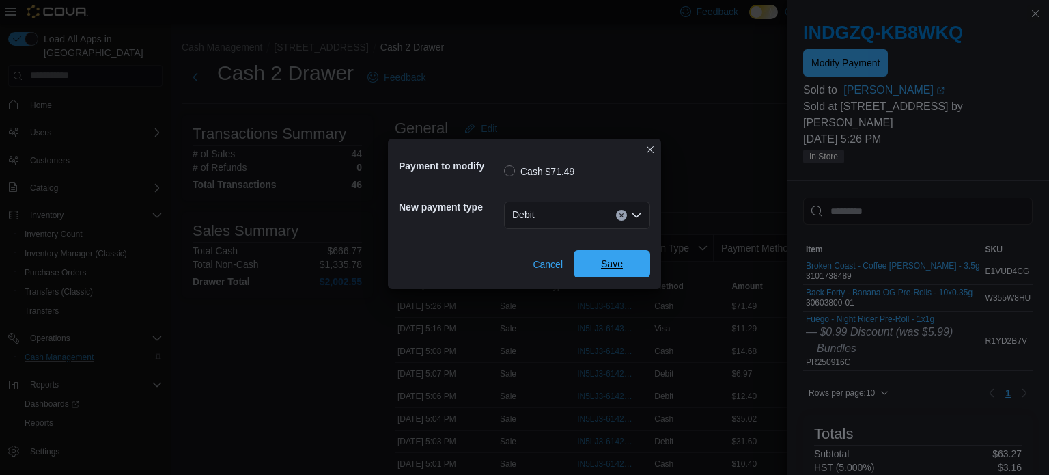
click at [600, 273] on span "Save" at bounding box center [612, 263] width 60 height 27
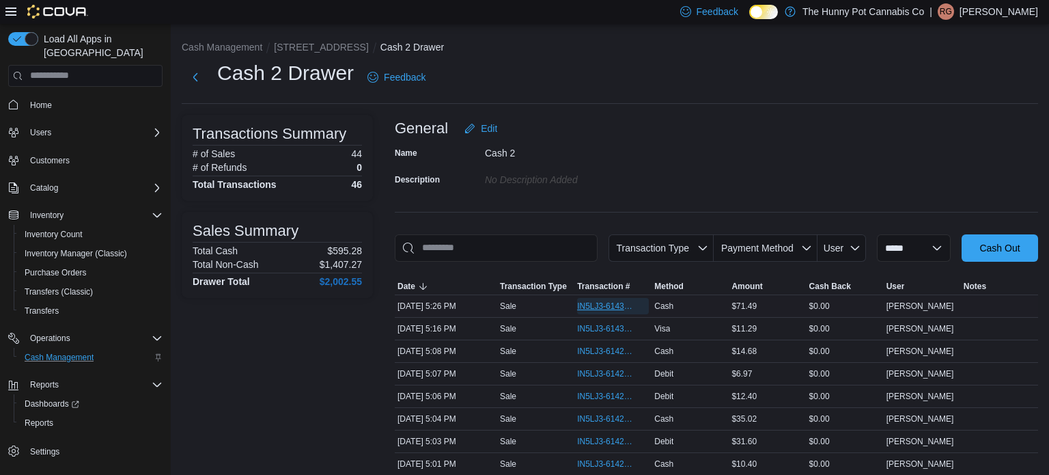
click at [610, 305] on span "IN5LJ3-6143140" at bounding box center [606, 306] width 58 height 11
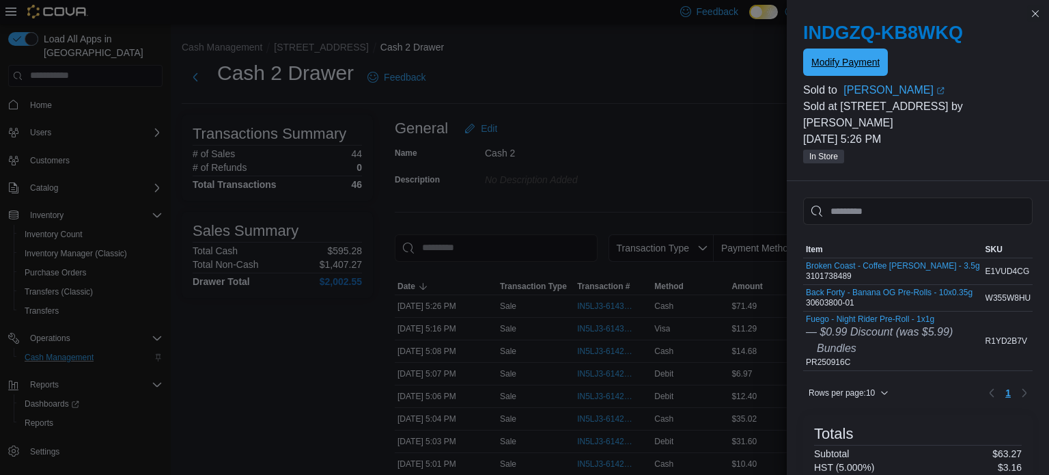
click at [832, 69] on span "Modify Payment" at bounding box center [846, 62] width 68 height 27
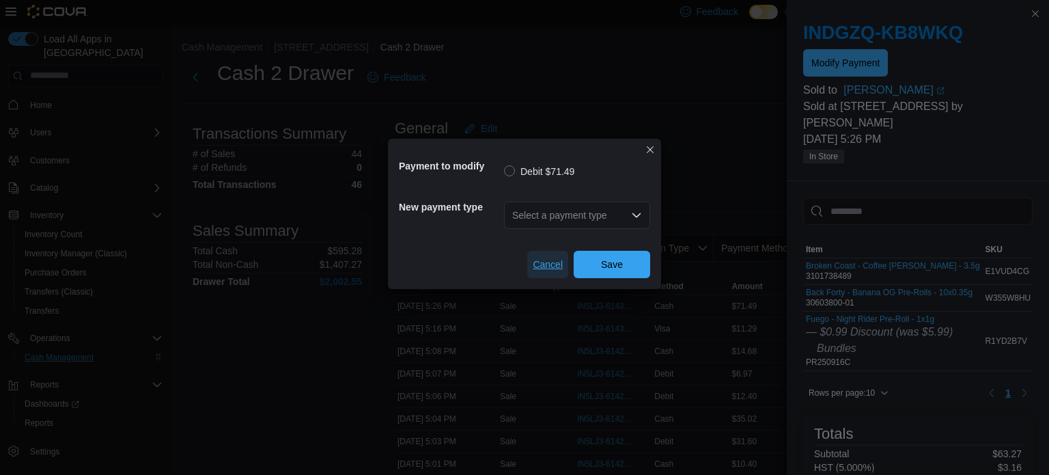
click at [554, 262] on span "Cancel" at bounding box center [548, 265] width 30 height 14
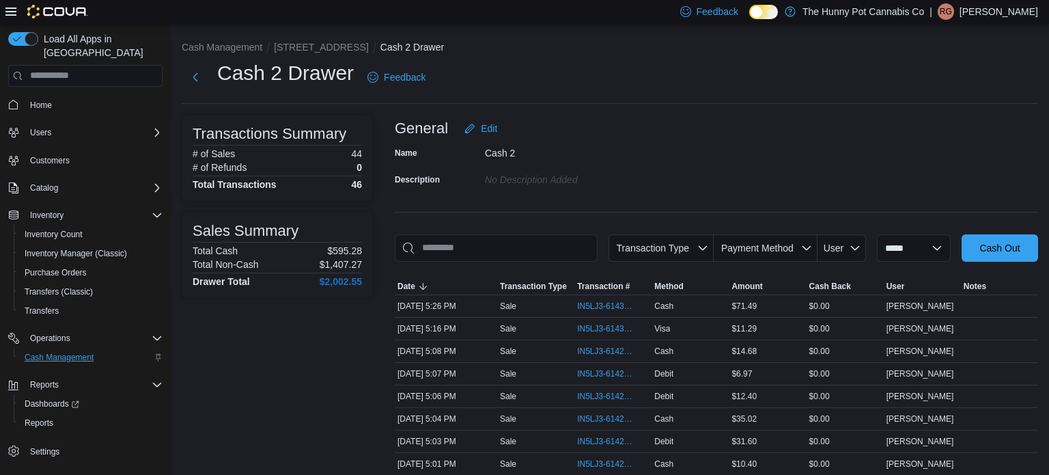
click at [554, 262] on div at bounding box center [717, 270] width 644 height 16
click at [191, 70] on button "Next" at bounding box center [195, 76] width 27 height 27
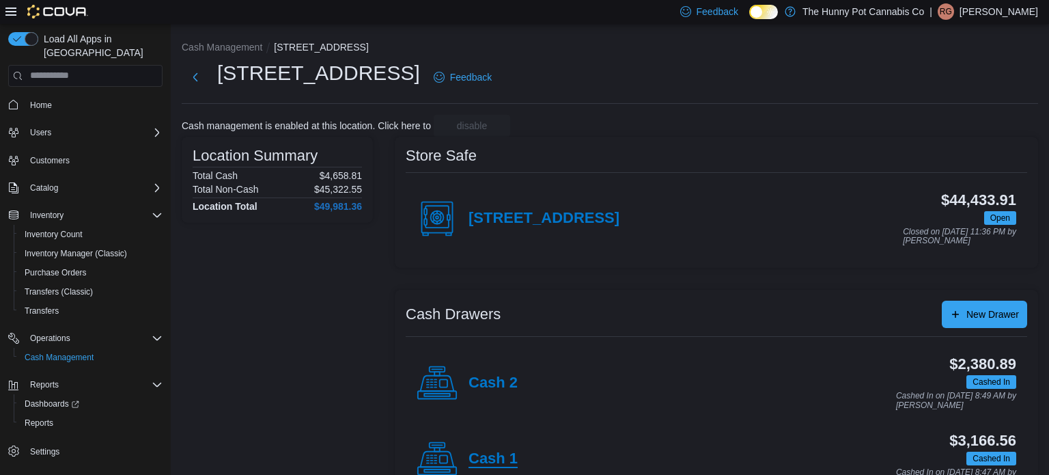
click at [480, 463] on h4 "Cash 1" at bounding box center [493, 459] width 49 height 18
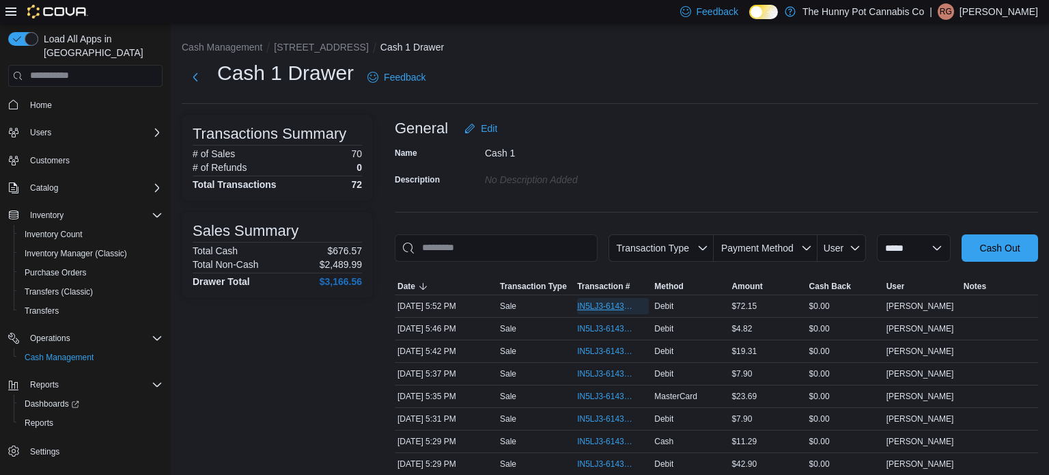
click at [596, 307] on span "IN5LJ3-6143484" at bounding box center [606, 306] width 58 height 11
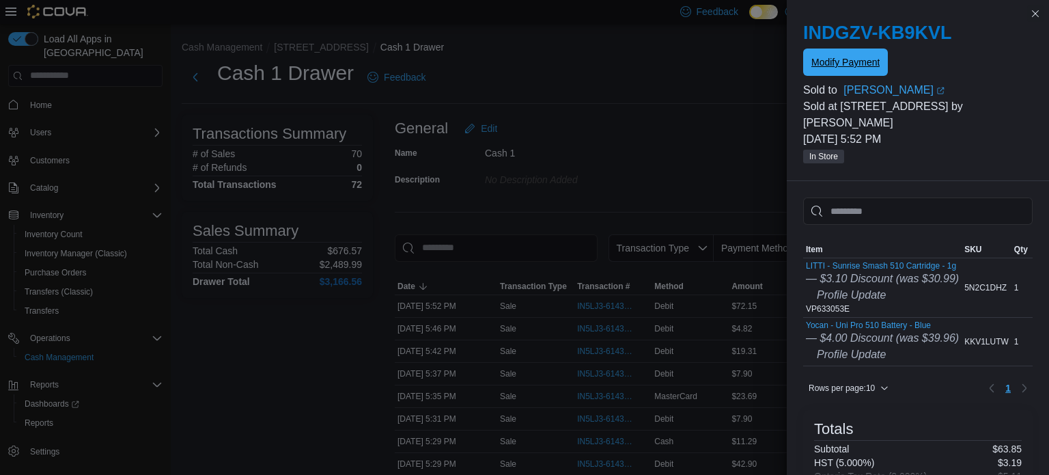
click at [866, 67] on span "Modify Payment" at bounding box center [846, 62] width 68 height 14
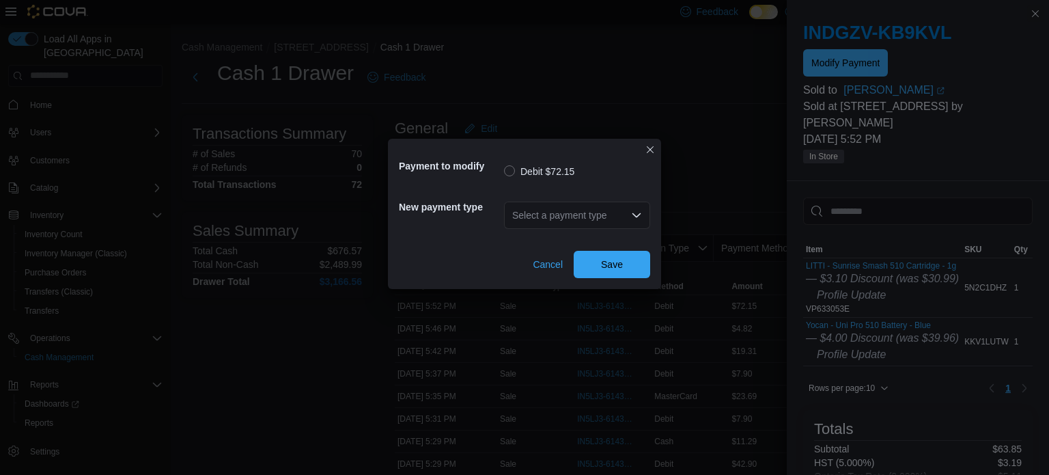
click at [615, 212] on div "Select a payment type" at bounding box center [577, 215] width 146 height 27
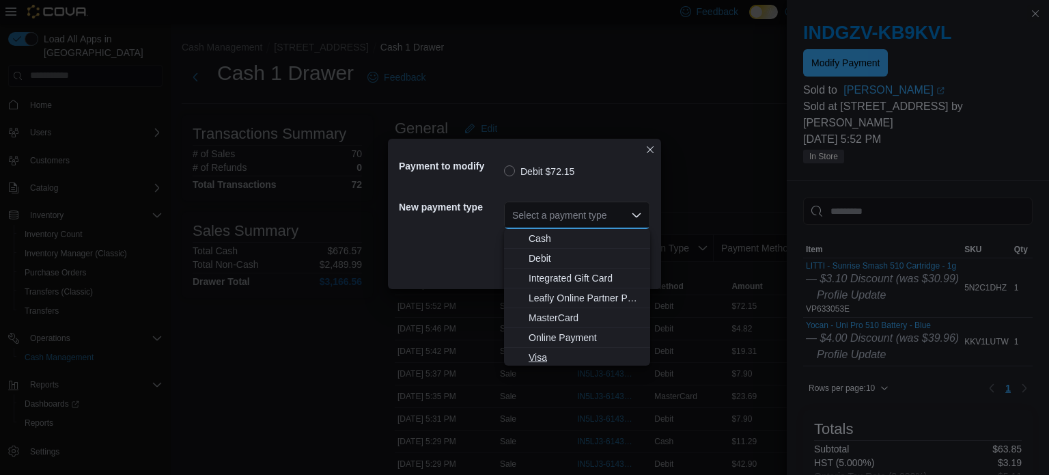
click at [571, 351] on span "Visa" at bounding box center [585, 358] width 113 height 14
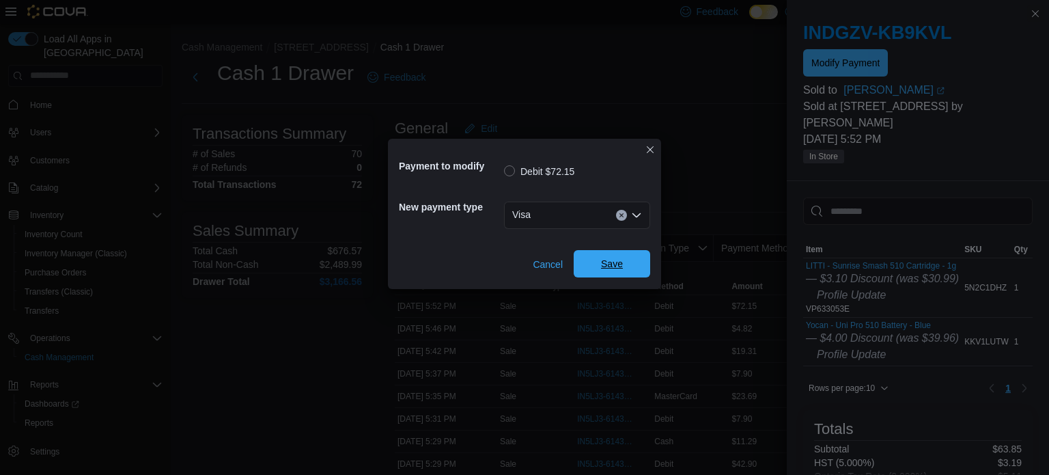
click at [614, 264] on span "Save" at bounding box center [612, 264] width 22 height 14
